Goal: Task Accomplishment & Management: Complete application form

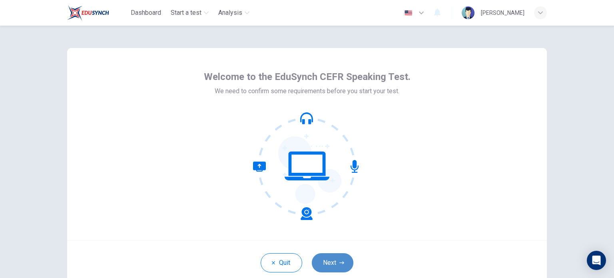
click at [343, 263] on button "Next" at bounding box center [333, 262] width 42 height 19
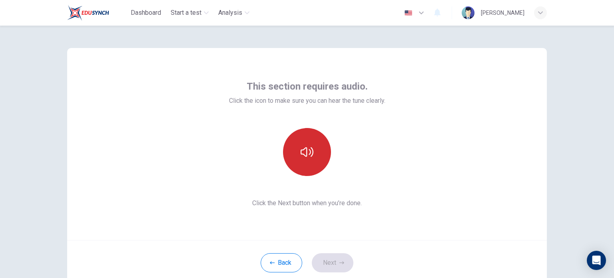
click at [312, 164] on button "button" at bounding box center [307, 152] width 48 height 48
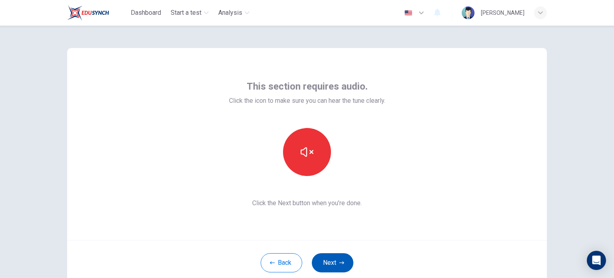
click at [330, 262] on button "Next" at bounding box center [333, 262] width 42 height 19
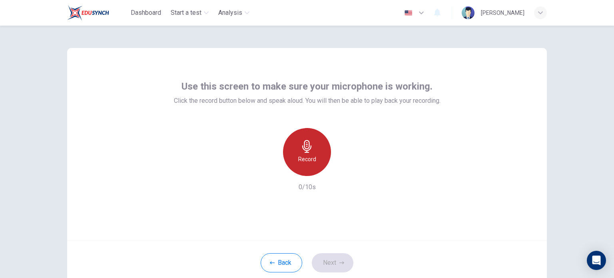
click at [313, 164] on h6 "Record" at bounding box center [307, 159] width 18 height 10
click at [314, 160] on div "Stop" at bounding box center [307, 152] width 48 height 48
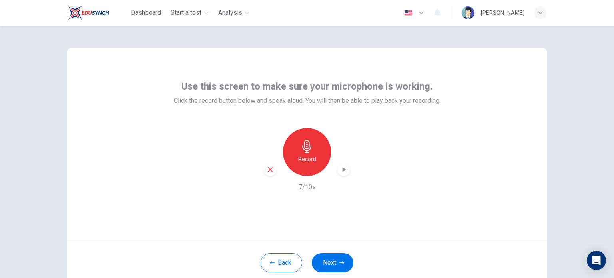
click at [345, 169] on div "button" at bounding box center [343, 169] width 13 height 13
click at [331, 268] on button "Next" at bounding box center [333, 262] width 42 height 19
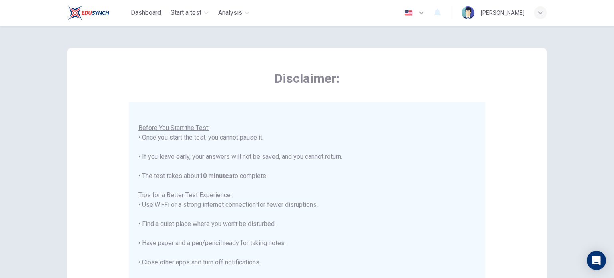
scroll to position [9, 0]
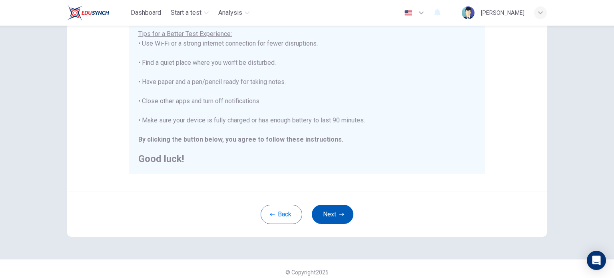
click at [334, 212] on button "Next" at bounding box center [333, 214] width 42 height 19
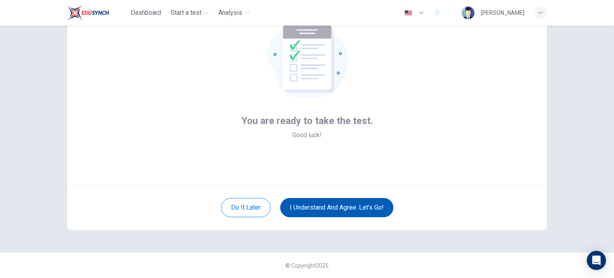
scroll to position [55, 0]
click at [350, 209] on button "I understand and agree. Let’s go!" at bounding box center [336, 207] width 113 height 19
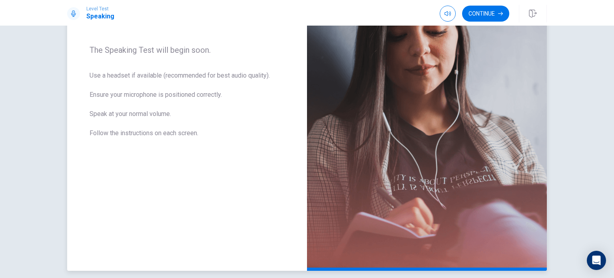
scroll to position [74, 0]
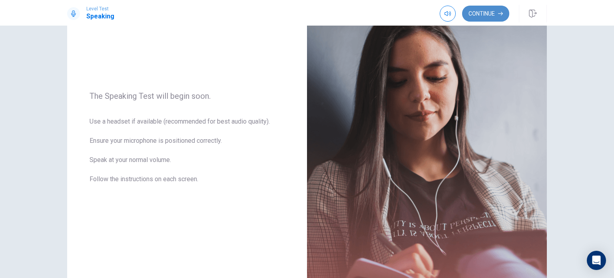
click at [480, 17] on button "Continue" at bounding box center [485, 14] width 47 height 16
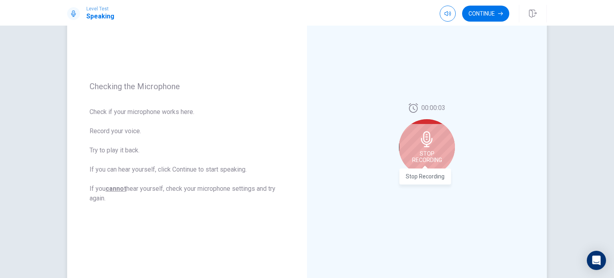
click at [427, 153] on span "Stop Recording" at bounding box center [427, 156] width 30 height 13
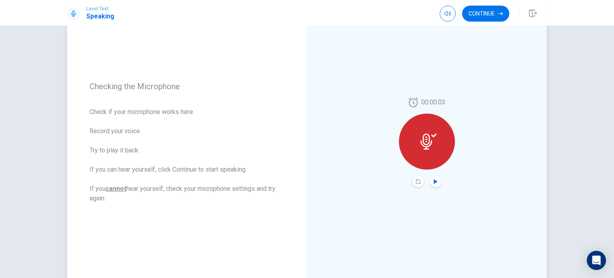
click at [436, 180] on icon "Play Audio" at bounding box center [435, 181] width 5 height 5
click at [413, 182] on button "Record Again" at bounding box center [418, 181] width 11 height 11
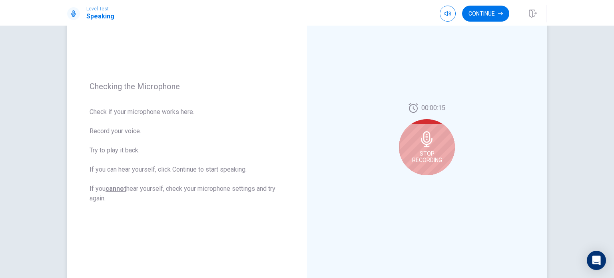
click at [430, 147] on div "Stop Recording" at bounding box center [427, 147] width 56 height 56
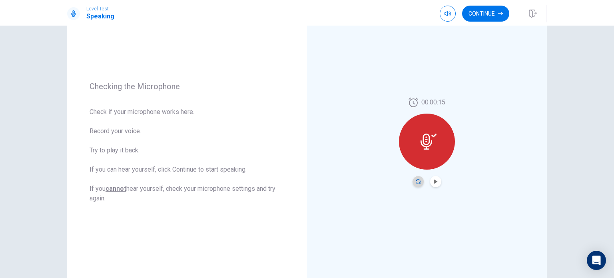
click at [416, 180] on icon "Record Again" at bounding box center [418, 181] width 5 height 5
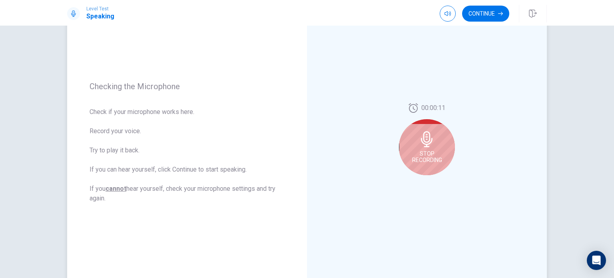
click at [426, 144] on icon at bounding box center [427, 139] width 12 height 16
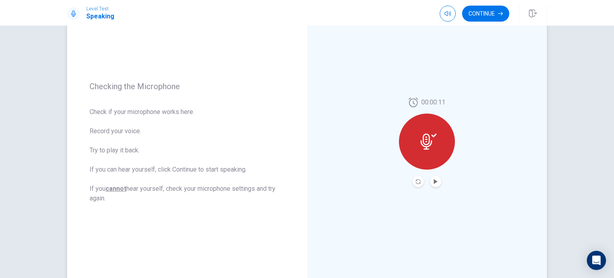
click at [433, 184] on button "Play Audio" at bounding box center [435, 181] width 11 height 11
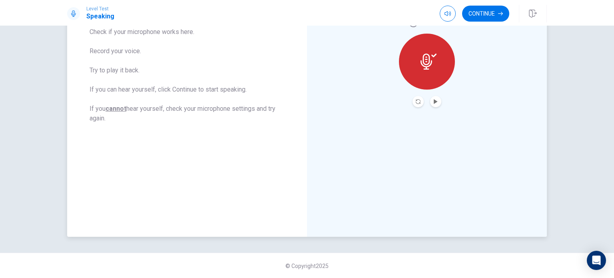
scroll to position [34, 0]
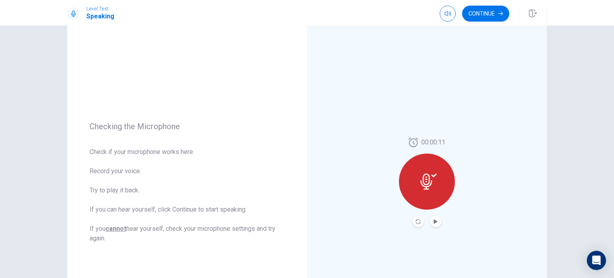
click at [490, 16] on button "Continue" at bounding box center [485, 14] width 47 height 16
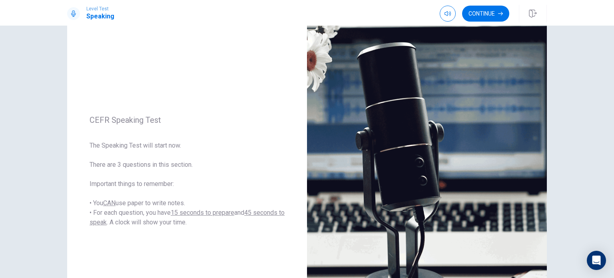
scroll to position [0, 0]
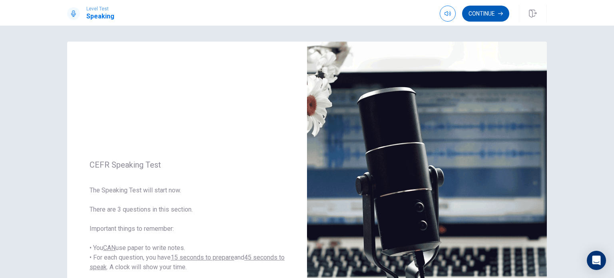
click at [484, 19] on button "Continue" at bounding box center [485, 14] width 47 height 16
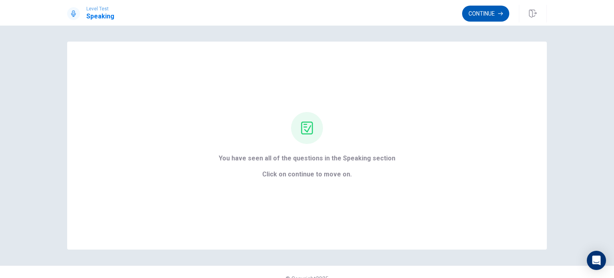
click at [486, 16] on button "Continue" at bounding box center [485, 14] width 47 height 16
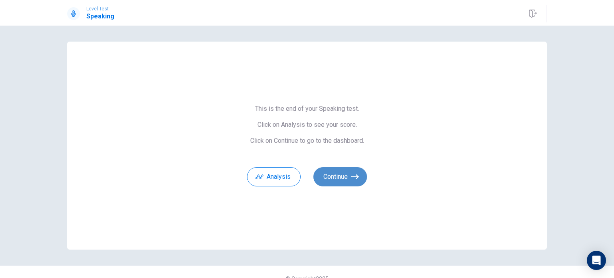
click at [351, 180] on icon "button" at bounding box center [355, 177] width 8 height 8
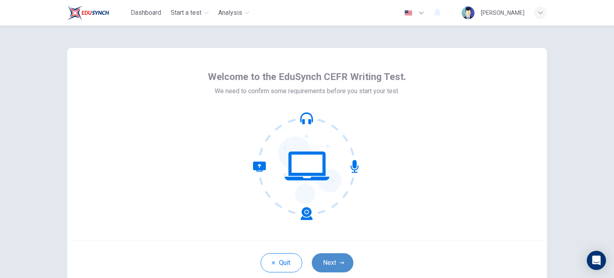
click at [341, 261] on icon "button" at bounding box center [341, 262] width 5 height 5
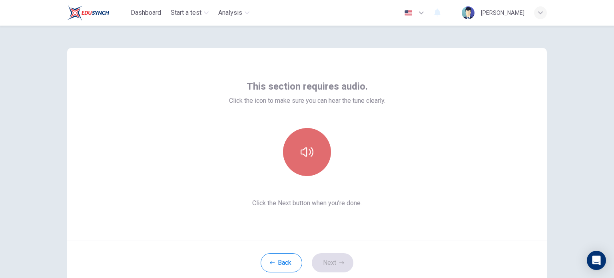
click at [309, 167] on button "button" at bounding box center [307, 152] width 48 height 48
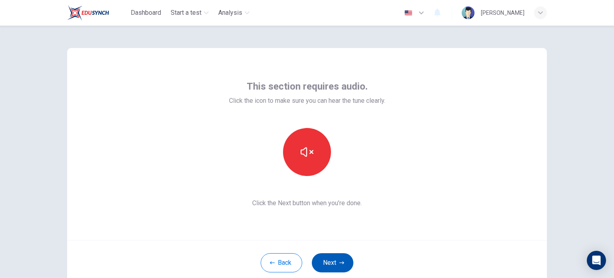
click at [330, 262] on button "Next" at bounding box center [333, 262] width 42 height 19
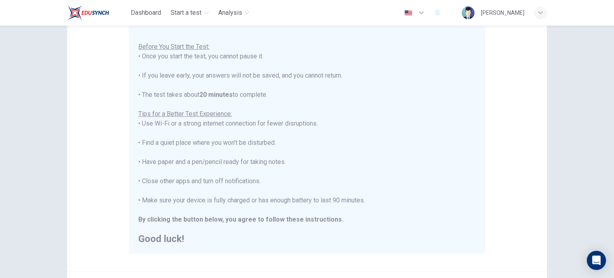
scroll to position [166, 0]
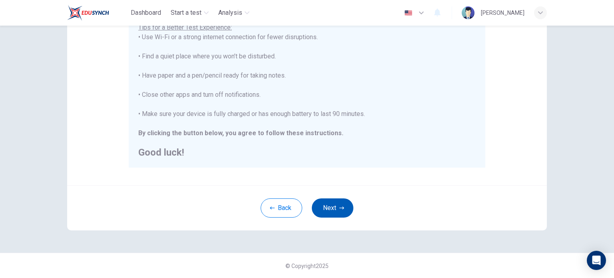
click at [346, 204] on button "Next" at bounding box center [333, 207] width 42 height 19
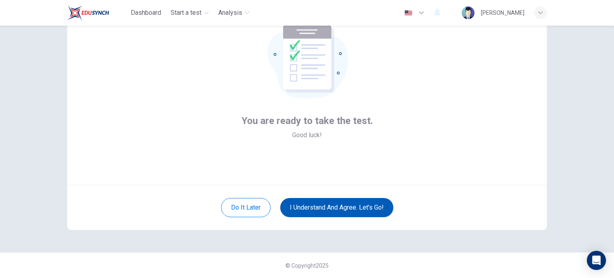
scroll to position [55, 0]
click at [347, 210] on button "I understand and agree. Let’s go!" at bounding box center [336, 207] width 113 height 19
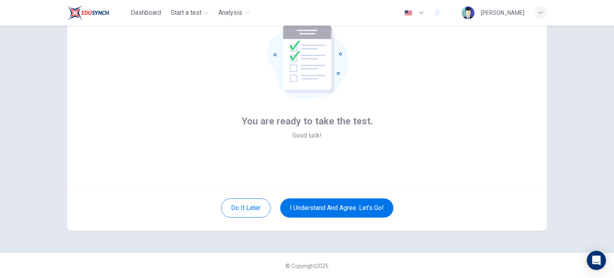
scroll to position [29, 0]
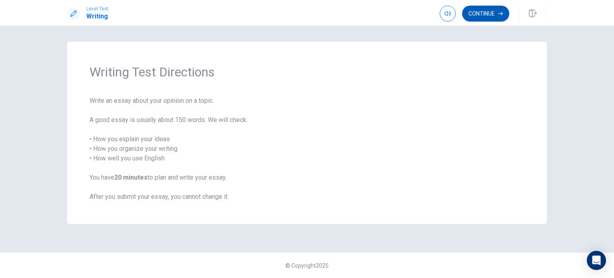
click at [473, 14] on button "Continue" at bounding box center [485, 14] width 47 height 16
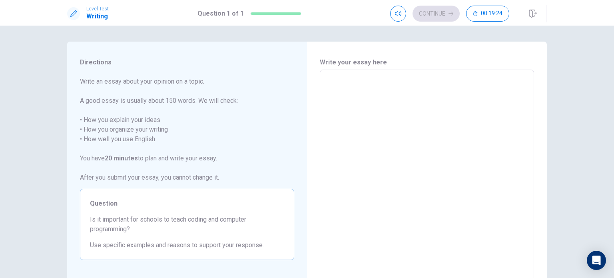
click at [384, 84] on textarea at bounding box center [426, 180] width 203 height 208
type textarea "A"
type textarea "x"
type textarea "Al"
type textarea "x"
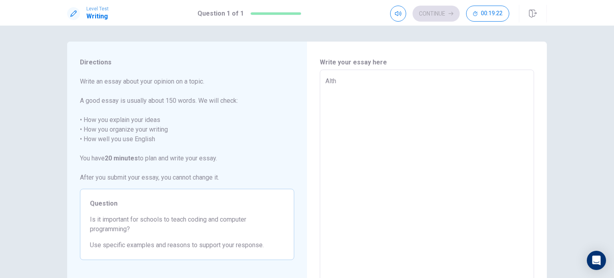
type textarea "Altho"
type textarea "x"
type textarea "Althoug"
type textarea "x"
type textarea "Although"
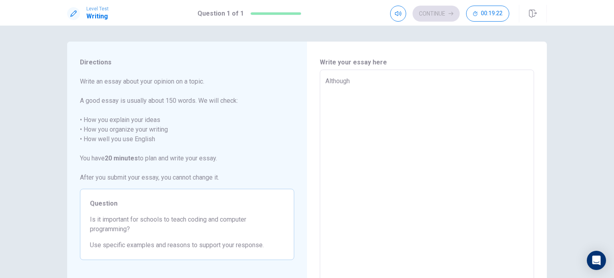
type textarea "x"
type textarea "Although"
type textarea "x"
type textarea "Although a"
type textarea "x"
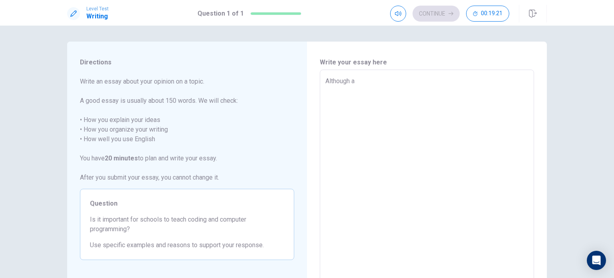
type textarea "Although a"
type textarea "x"
type textarea "Although a s"
type textarea "x"
type textarea "Although a su"
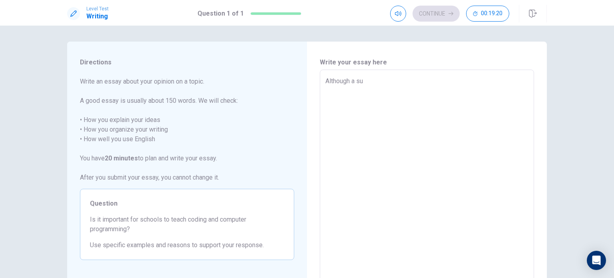
type textarea "x"
type textarea "Although a suv"
type textarea "x"
type textarea "Although a su"
type textarea "x"
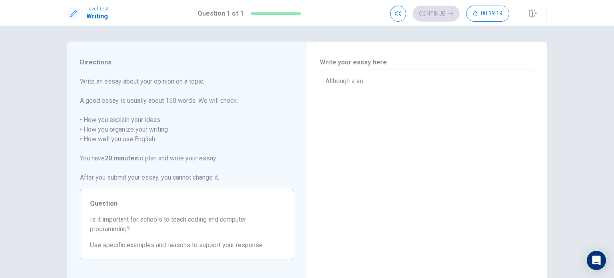
type textarea "Although a sub"
type textarea "x"
type textarea "Although a subs"
type textarea "x"
type textarea "Although a substa"
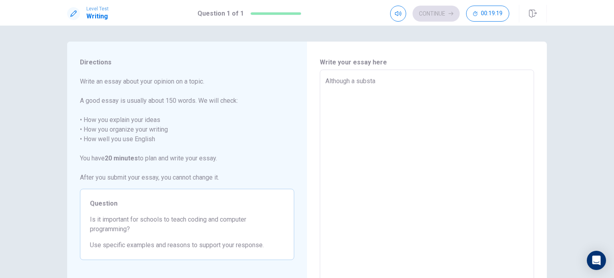
type textarea "x"
type textarea "Although a substant"
type textarea "x"
type textarea "Although a substantia"
type textarea "x"
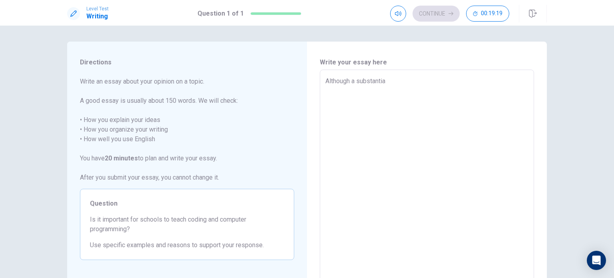
type textarea "Although a substantial"
type textarea "x"
type textarea "Although a substantial"
type textarea "x"
type textarea "Although a substantial n"
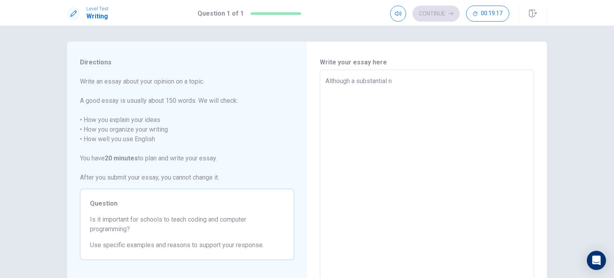
type textarea "x"
type textarea "Although a substantial nu"
type textarea "x"
type textarea "Although a substantial num"
type textarea "x"
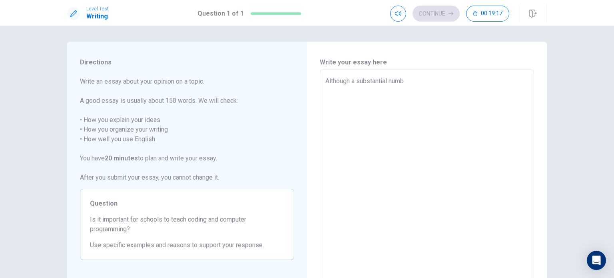
type textarea "Although a substantial numbe"
type textarea "x"
type textarea "Although a substantial number"
type textarea "x"
type textarea "Although a substantial number o"
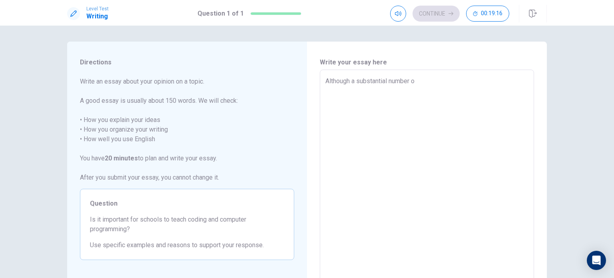
type textarea "x"
type textarea "Although a substantial number of"
type textarea "x"
type textarea "Although a substantial number of p"
type textarea "x"
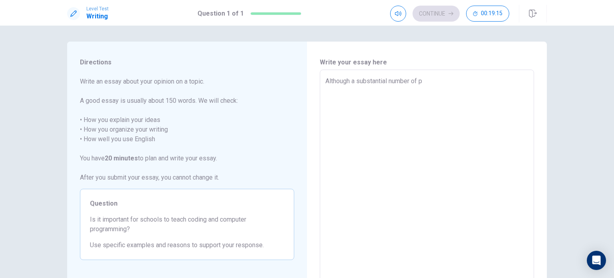
type textarea "Although a substantial number of pe"
type textarea "x"
type textarea "Although a substantial number of peo"
type textarea "x"
type textarea "Although a substantial number of peop"
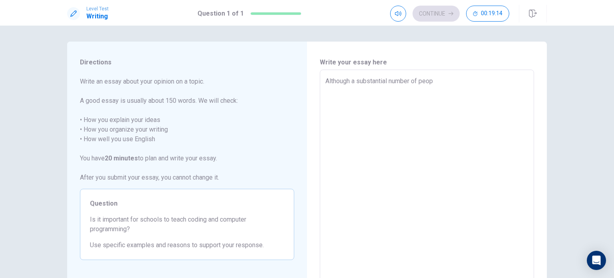
type textarea "x"
type textarea "Although a substantial number of peopl"
type textarea "x"
type textarea "Although a substantial number of people"
type textarea "x"
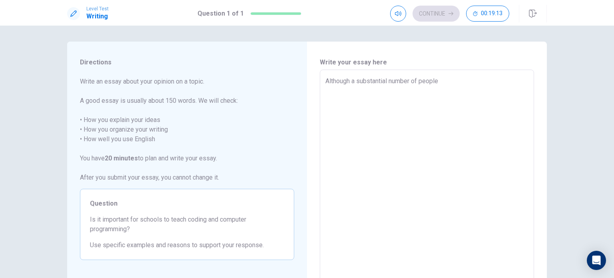
type textarea "Although a substantial number of peoplen"
type textarea "x"
type textarea "Although a substantial number of people"
type textarea "x"
type textarea "Although a substantial number of people"
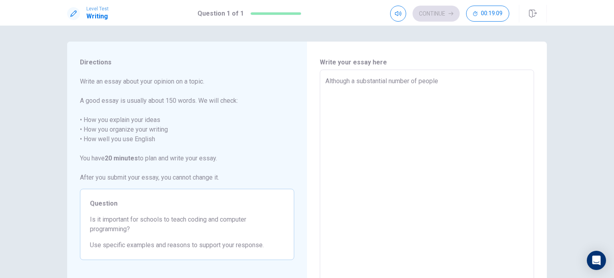
type textarea "x"
type textarea "Although a substantial number of people ma"
type textarea "x"
type textarea "Although a substantial number of people may"
type textarea "x"
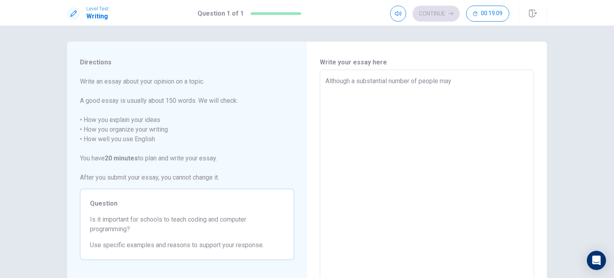
type textarea "Although a substantial number of people may v"
type textarea "x"
type textarea "Although a substantial number of people may vi"
type textarea "x"
type textarea "Although a substantial number of people may vie"
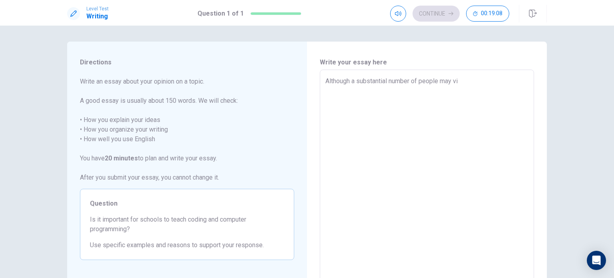
type textarea "x"
type textarea "Although a substantial number of people may view"
type textarea "x"
type textarea "Although a substantial number of people may view c"
type textarea "x"
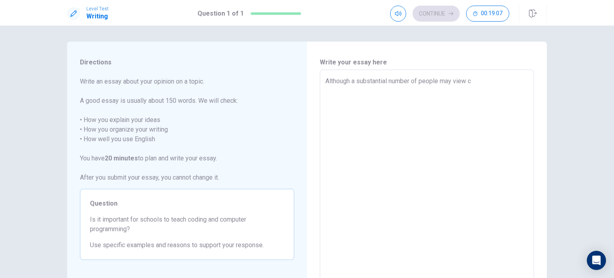
type textarea "Although a substantial number of people may view co"
type textarea "x"
type textarea "Although a substantial number of people may view coi"
type textarea "x"
type textarea "Although a substantial number of people may view cod"
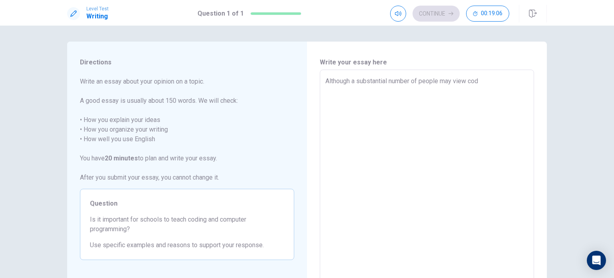
type textarea "x"
type textarea "Although a substantial number of people may view codi"
type textarea "x"
type textarea "Although a substantial number of people may view codin"
type textarea "x"
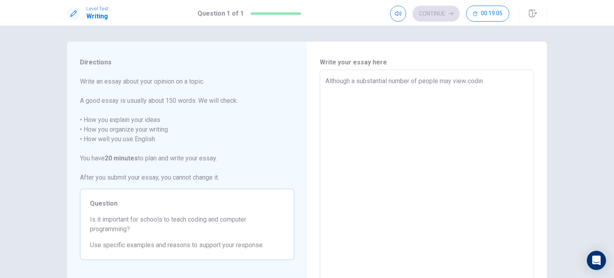
type textarea "Although a substantial number of people may view coding"
type textarea "x"
type textarea "Although a substantial number of people may view coding a"
type textarea "x"
type textarea "Although a substantial number of people may view coding an"
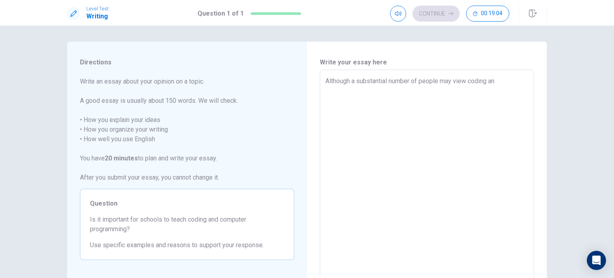
type textarea "x"
type textarea "Although a substantial number of people may view coding and"
type textarea "x"
type textarea "Although a substantial number of people may view coding and p"
type textarea "x"
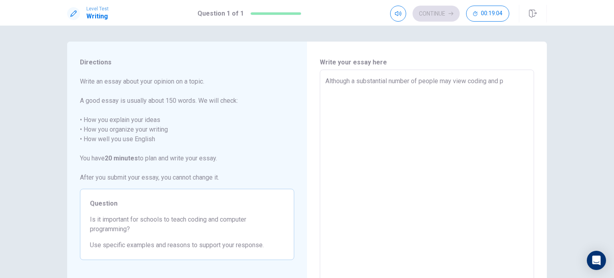
type textarea "Although a substantial number of people may view coding and pr"
type textarea "x"
type textarea "Although a substantial number of people may view coding and pro"
type textarea "x"
type textarea "Although a substantial number of people may view coding and prog"
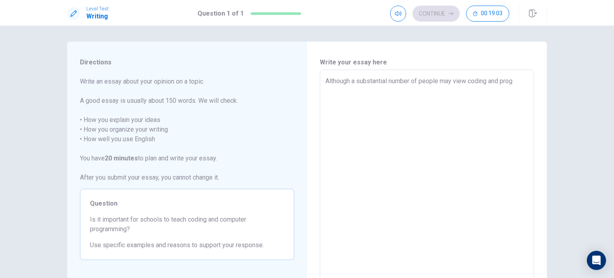
type textarea "x"
type textarea "Although a substantial number of people may view coding and progr"
type textarea "x"
type textarea "Although a substantial number of people may view coding and progra"
type textarea "x"
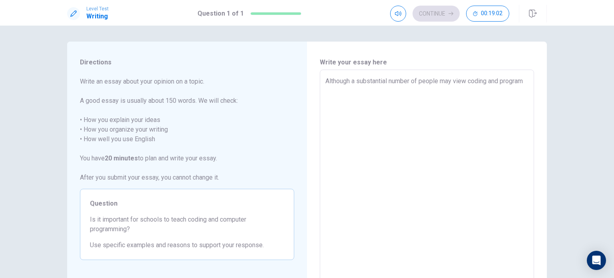
type textarea "Although a substantial number of people may view coding and programi"
type textarea "x"
type textarea "Although a substantial number of people may view coding and programin"
type textarea "x"
type textarea "Although a substantial number of people may view coding and programing"
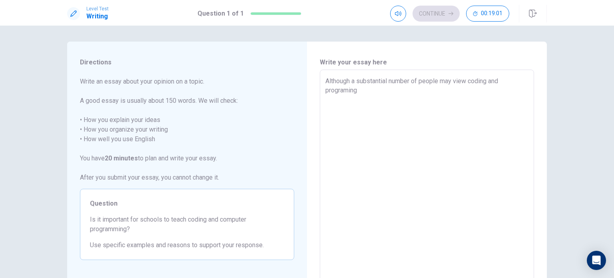
type textarea "x"
type textarea "Although a substantial number of people may view coding and programing as"
type textarea "x"
type textarea "Although a substantial number of people may view coding and programing as"
type textarea "x"
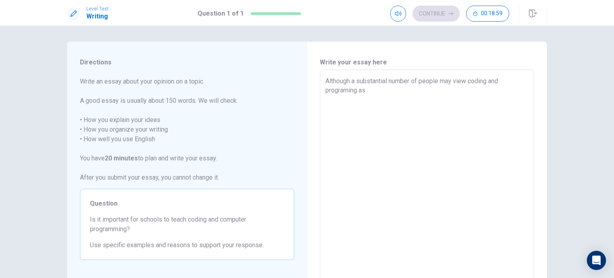
type textarea "Although a substantial number of people may view coding and programing as s"
type textarea "x"
type textarea "Although a substantial number of people may view coding and programing as sp"
type textarea "x"
type textarea "Although a substantial number of people may view coding and programing as spe"
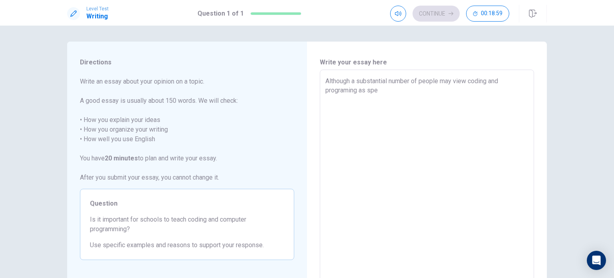
type textarea "x"
type textarea "Although a substantial number of people may view coding and programing as spec"
type textarea "x"
type textarea "Although a substantial number of people may view coding and programing as speca"
type textarea "x"
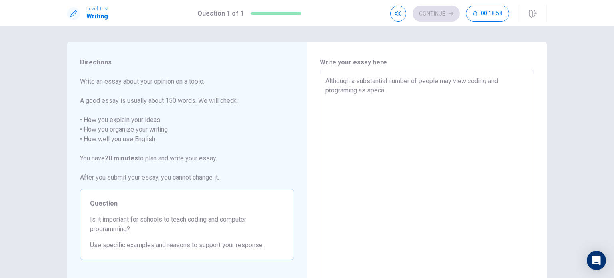
type textarea "Although a substantial number of people may view coding and programing as specai"
type textarea "x"
type textarea "Although a substantial number of people may view coding and programing as speca"
type textarea "x"
type textarea "Although a substantial number of people may view coding and programing as spec"
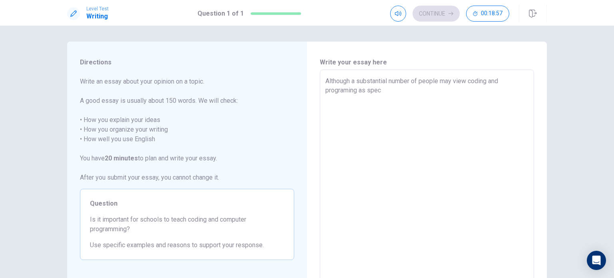
type textarea "x"
type textarea "Although a substantial number of people may view coding and programing as speci"
type textarea "x"
type textarea "Although a substantial number of people may view coding and programing as speci…"
type textarea "x"
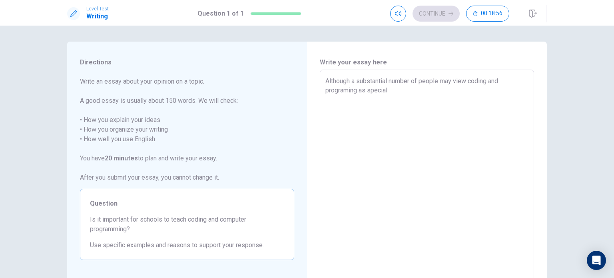
type textarea "Although a substantial number of people may view coding and programing as speci…"
type textarea "x"
type textarea "Although a substantial number of people may view coding and programing as speci…"
type textarea "x"
type textarea "Although a substantial number of people may view coding and programing as speci…"
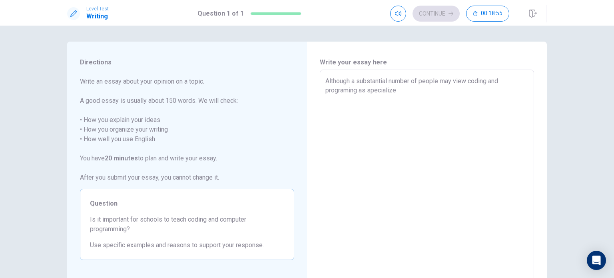
type textarea "x"
type textarea "Although a substantial number of people may view coding and programing as speci…"
type textarea "x"
type textarea "Although a substantial number of people may view coding and programing as speci…"
type textarea "x"
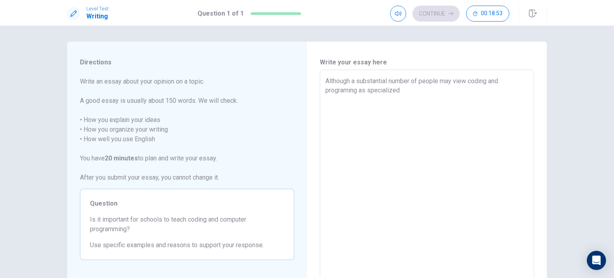
type textarea "Although a substantial number of people may view coding and programing as speci…"
type textarea "x"
type textarea "Although a substantial number of people may view coding and programing as speci…"
type textarea "x"
type textarea "Although a substantial number of people may view coding and programing as speci…"
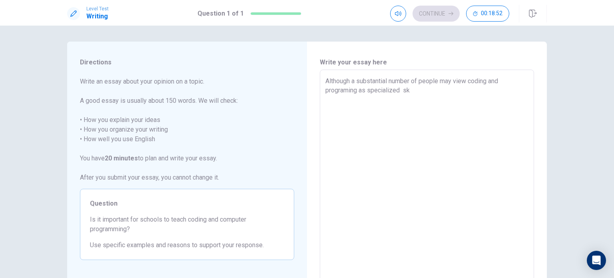
type textarea "x"
type textarea "Although a substantial number of people may view coding and programing as speci…"
type textarea "x"
type textarea "Although a substantial number of people may view coding and programing as speci…"
type textarea "x"
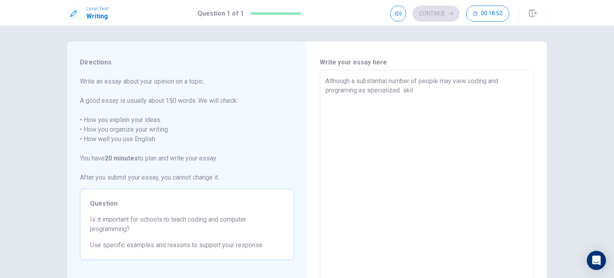
type textarea "Although a substantial number of people may view coding and programing as speci…"
type textarea "x"
type textarea "Although a substantial number of people may view coding and programing as speci…"
type textarea "x"
type textarea "Although a substantial number of people may view coding and programing as speci…"
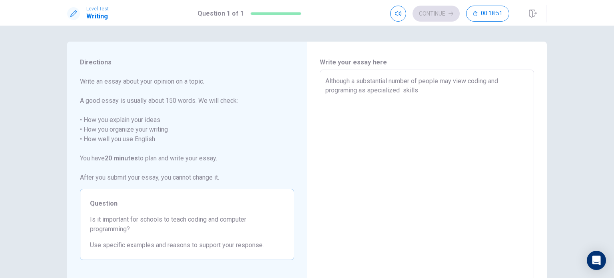
type textarea "x"
type textarea "Although a substantial number of people may view coding and programing as speci…"
type textarea "x"
type textarea "Although a substantial number of people may view coding and programing as speci…"
type textarea "x"
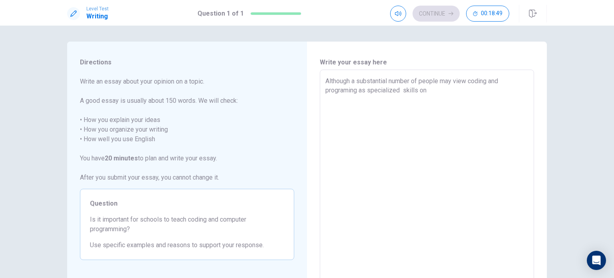
type textarea "Although a substantial number of people may view coding and programing as speci…"
type textarea "x"
type textarea "Although a substantial number of people may view coding and programing as speci…"
type textarea "x"
type textarea "Although a substantial number of people may view coding and programing as speci…"
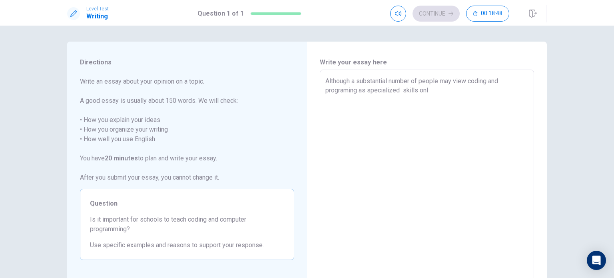
type textarea "x"
type textarea "Although a substantial number of people may view coding and programing as speci…"
type textarea "x"
type textarea "Although a substantial number of people may view coding and programing as speci…"
type textarea "x"
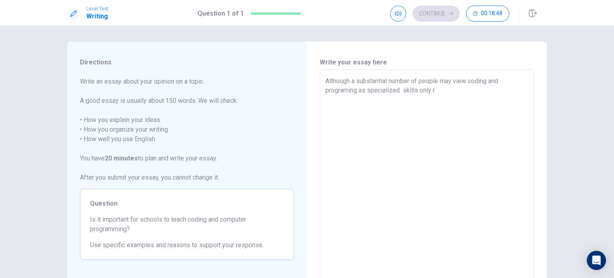
type textarea "Although a substantial number of people may view coding and programing as speci…"
type textarea "x"
type textarea "Although a substantial number of people may view coding and programing as speci…"
type textarea "x"
type textarea "Although a substantial number of people may view coding and programing as speci…"
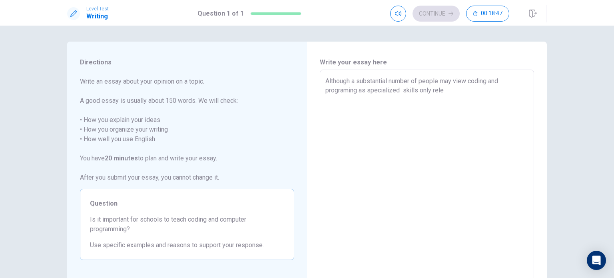
type textarea "x"
type textarea "Although a substantial number of people may view coding and programing as speci…"
type textarea "x"
type textarea "Although a substantial number of people may view coding and programing as speci…"
type textarea "x"
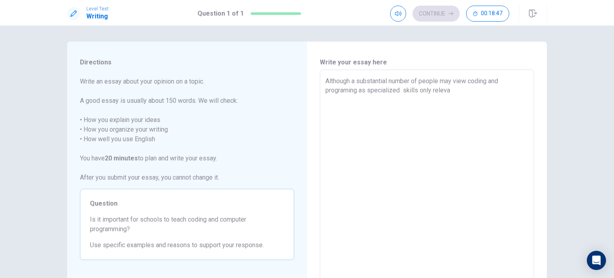
type textarea "Although a substantial number of people may view coding and programing as speci…"
type textarea "x"
type textarea "Although a substantial number of people may view coding and programing as speci…"
type textarea "x"
type textarea "Although a substantial number of people may view coding and programing as speci…"
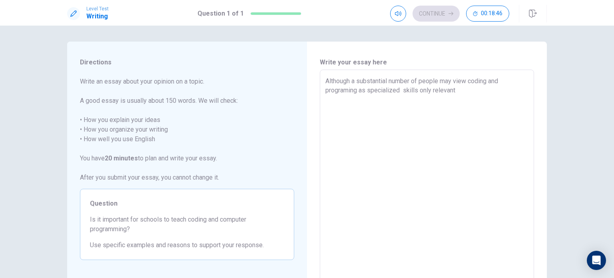
type textarea "x"
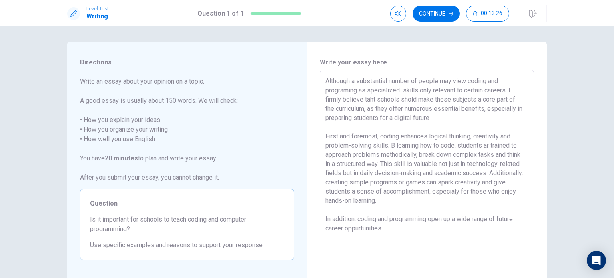
click at [357, 231] on textarea "Although a substantial number of people may view coding and programing as speci…" at bounding box center [426, 180] width 203 height 208
click at [381, 230] on textarea "Although a substantial number of people may view coding and programing as speci…" at bounding box center [426, 180] width 203 height 208
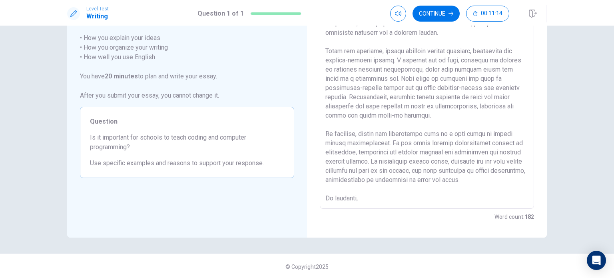
scroll to position [83, 0]
click at [372, 200] on textarea at bounding box center [426, 97] width 203 height 208
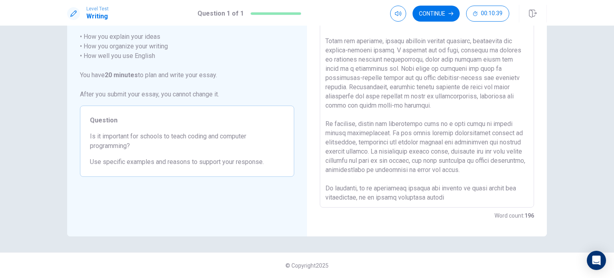
click at [411, 193] on textarea at bounding box center [426, 97] width 203 height 208
click at [443, 198] on textarea at bounding box center [426, 97] width 203 height 208
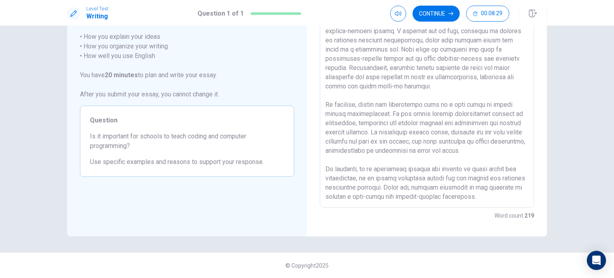
scroll to position [0, 0]
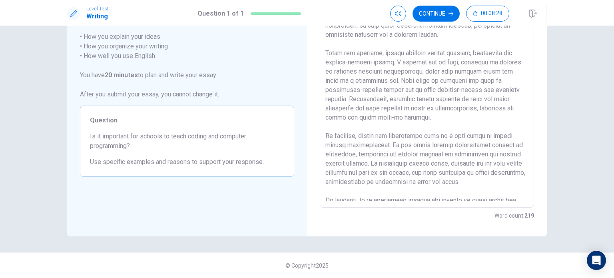
click at [420, 124] on textarea at bounding box center [426, 97] width 203 height 208
click at [513, 89] on textarea at bounding box center [426, 97] width 203 height 208
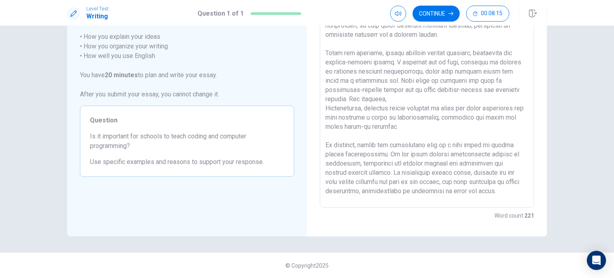
click at [465, 100] on textarea at bounding box center [426, 97] width 203 height 208
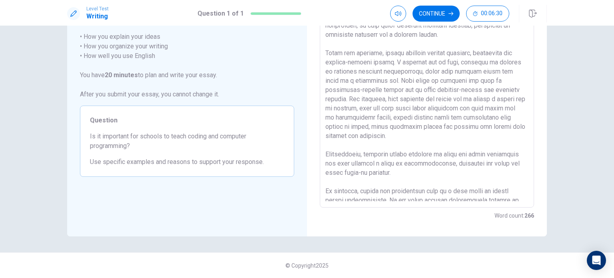
click at [322, 154] on div "x ​" at bounding box center [427, 96] width 214 height 221
click at [325, 156] on textarea at bounding box center [426, 97] width 203 height 208
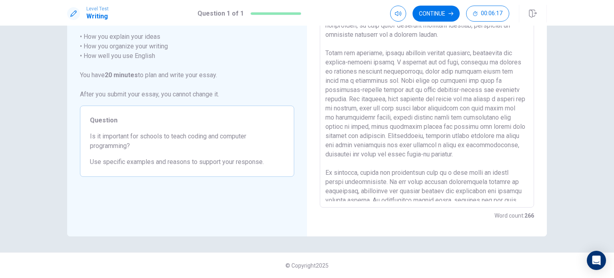
click at [397, 111] on textarea at bounding box center [426, 97] width 203 height 208
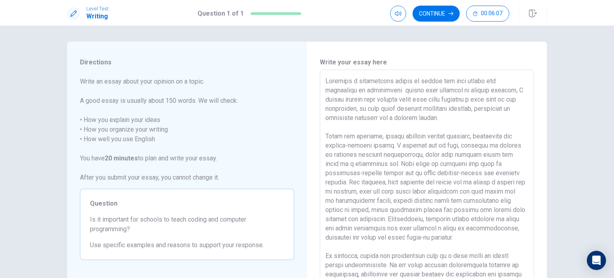
click at [369, 101] on textarea at bounding box center [426, 180] width 203 height 208
click at [409, 99] on textarea at bounding box center [426, 180] width 203 height 208
click at [392, 147] on textarea at bounding box center [426, 180] width 203 height 208
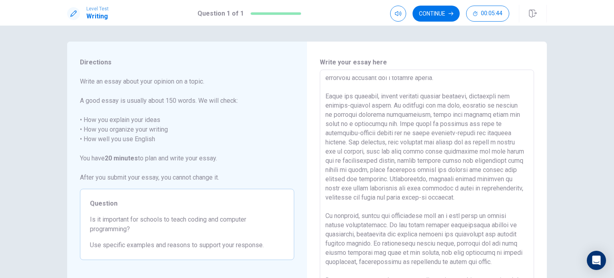
click at [491, 108] on textarea at bounding box center [426, 180] width 203 height 208
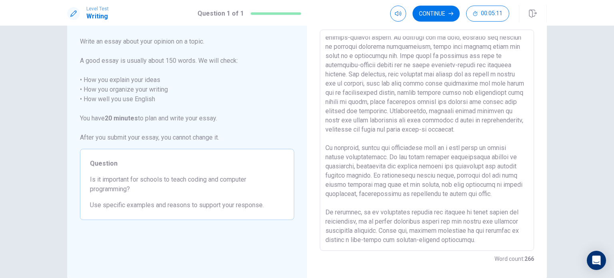
click at [384, 160] on textarea at bounding box center [426, 140] width 203 height 208
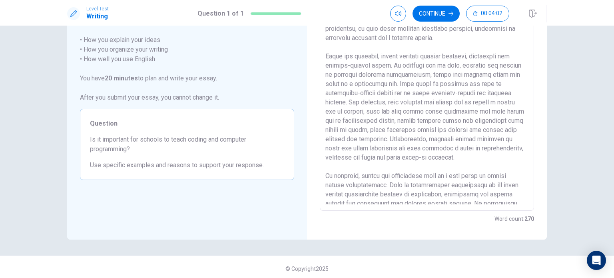
scroll to position [77, 0]
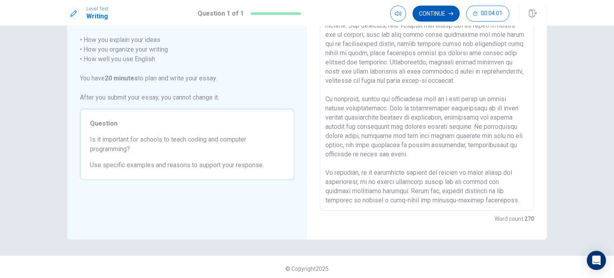
click at [429, 16] on button "Continue" at bounding box center [436, 14] width 47 height 16
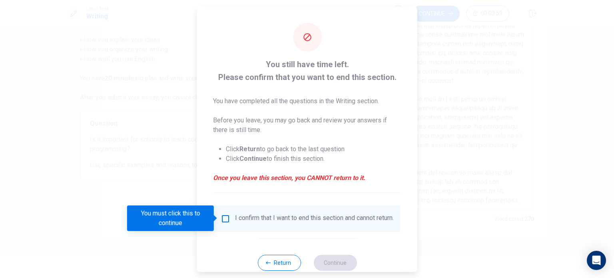
click at [228, 217] on input "You must click this to continue" at bounding box center [226, 219] width 10 height 10
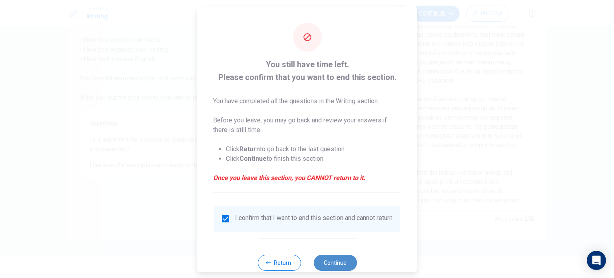
click at [322, 263] on button "Continue" at bounding box center [334, 262] width 43 height 16
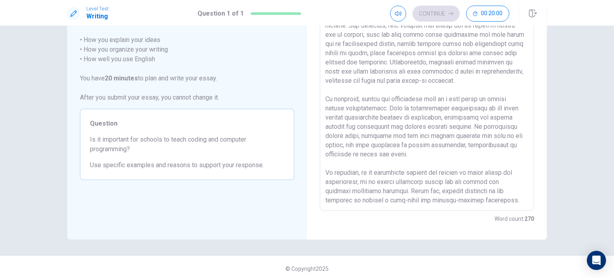
scroll to position [13, 0]
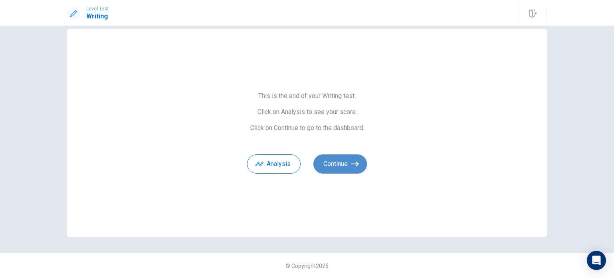
click at [344, 159] on button "Continue" at bounding box center [340, 163] width 54 height 19
